Goal: Task Accomplishment & Management: Use online tool/utility

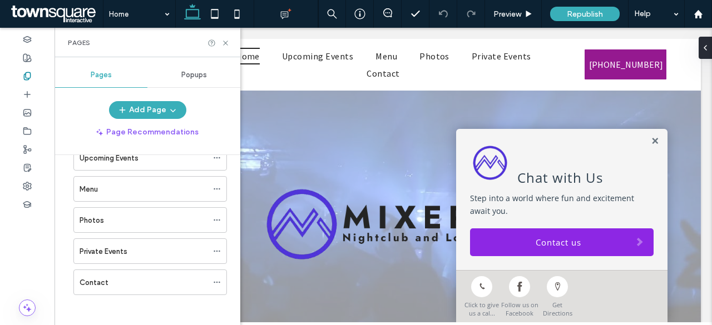
scroll to position [4, 0]
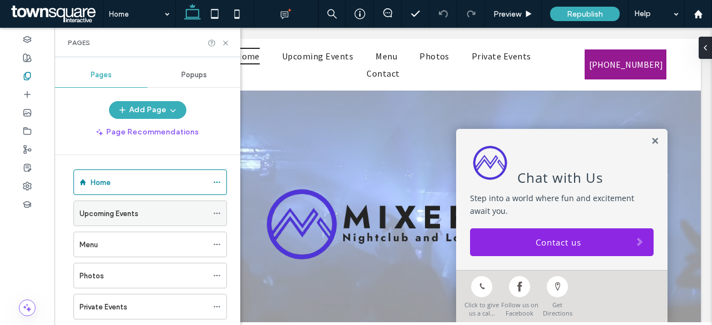
click at [115, 211] on label "Upcoming Events" at bounding box center [109, 213] width 59 height 19
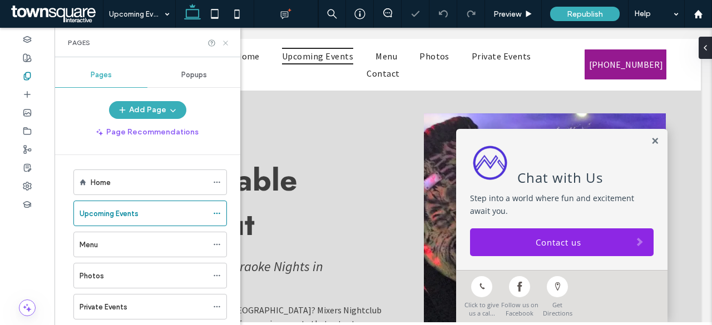
click at [224, 44] on use at bounding box center [225, 43] width 4 height 4
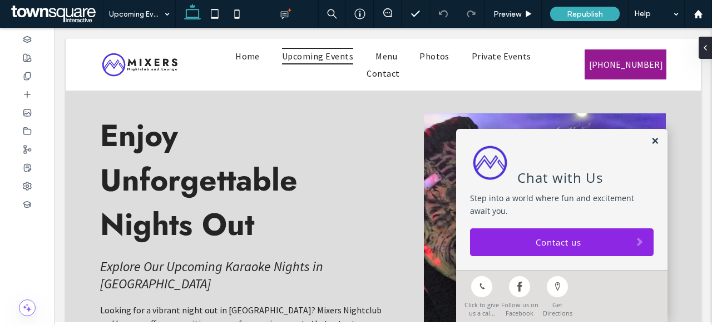
click at [651, 141] on link at bounding box center [655, 141] width 8 height 9
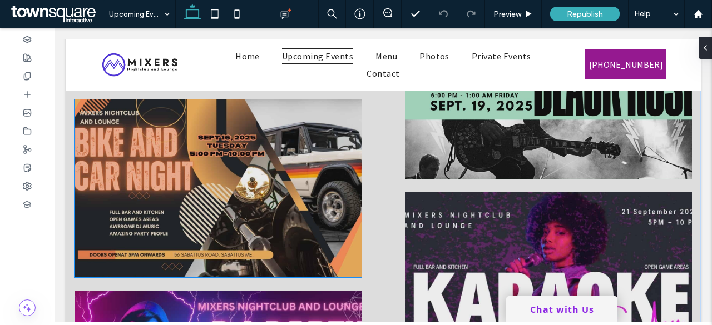
scroll to position [1057, 0]
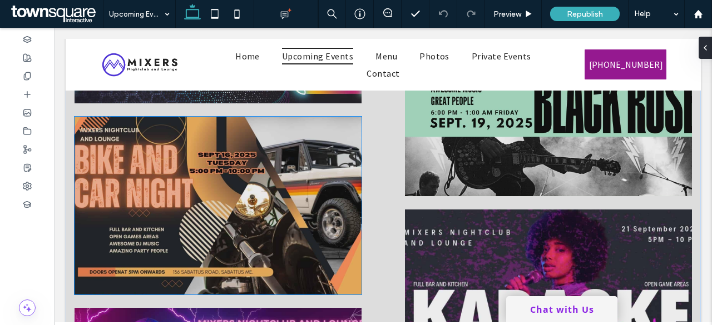
click at [254, 205] on img at bounding box center [218, 206] width 287 height 178
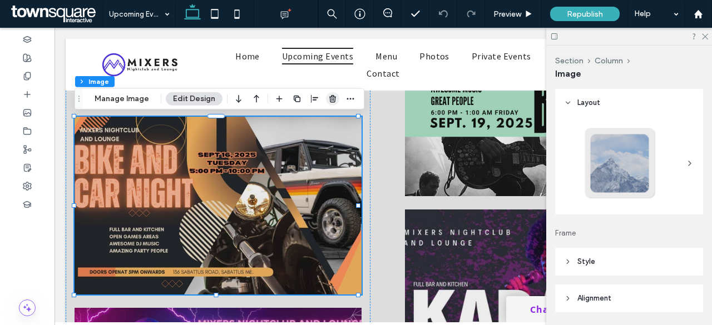
click at [333, 100] on icon "button" at bounding box center [332, 99] width 9 height 9
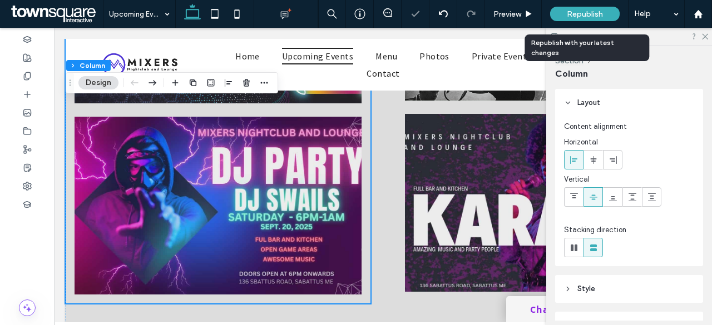
click at [588, 13] on span "Republish" at bounding box center [585, 13] width 36 height 9
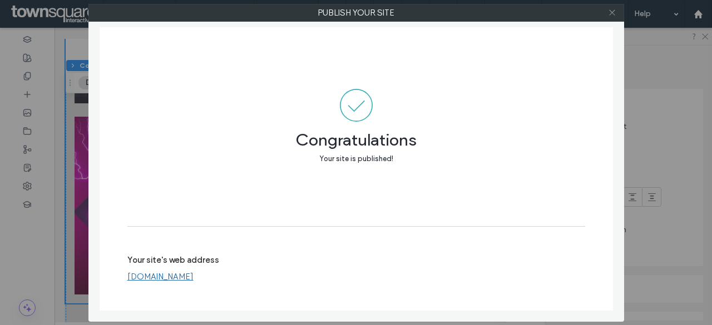
click at [612, 12] on use at bounding box center [612, 13] width 6 height 6
